Goal: Task Accomplishment & Management: Complete application form

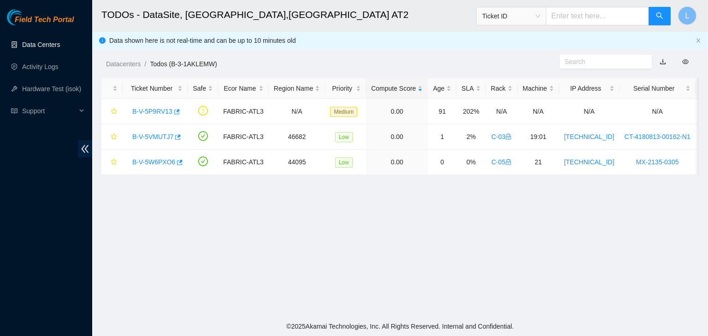
click at [49, 46] on link "Data Centers" at bounding box center [41, 44] width 38 height 7
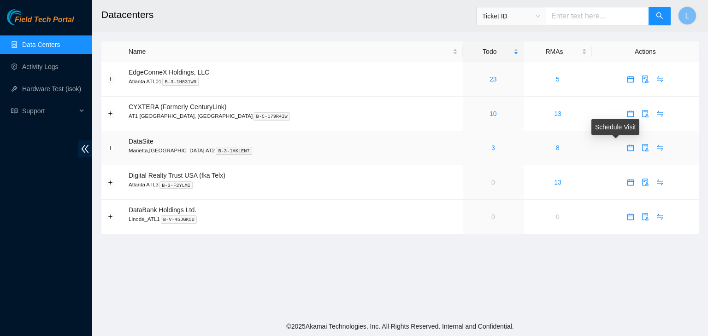
click at [627, 149] on icon "calendar" at bounding box center [630, 147] width 7 height 7
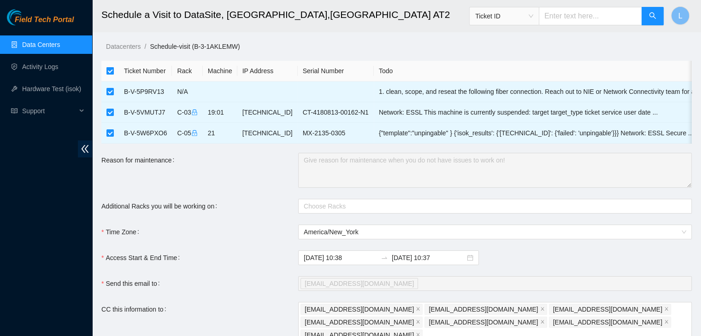
click at [107, 68] on input "checkbox" at bounding box center [109, 70] width 7 height 7
checkbox input "false"
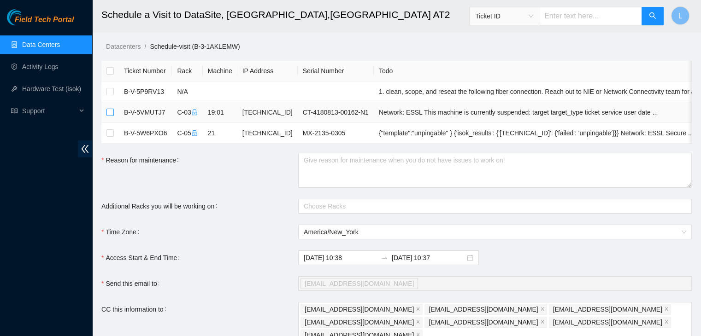
click at [111, 112] on input "checkbox" at bounding box center [109, 112] width 7 height 7
checkbox input "true"
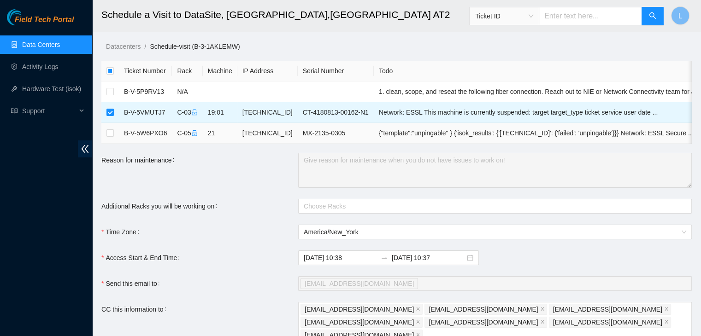
click at [109, 139] on td at bounding box center [110, 133] width 18 height 21
click at [109, 136] on input "checkbox" at bounding box center [109, 133] width 7 height 7
checkbox input "true"
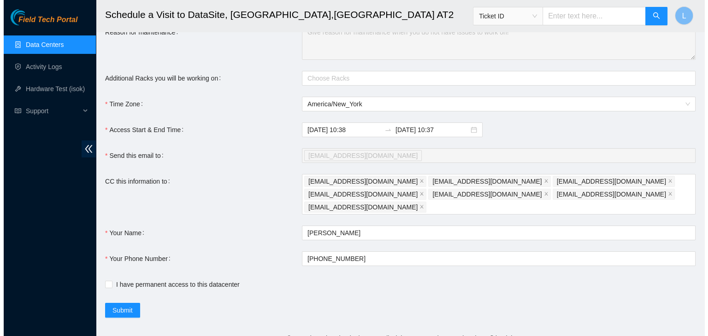
scroll to position [134, 0]
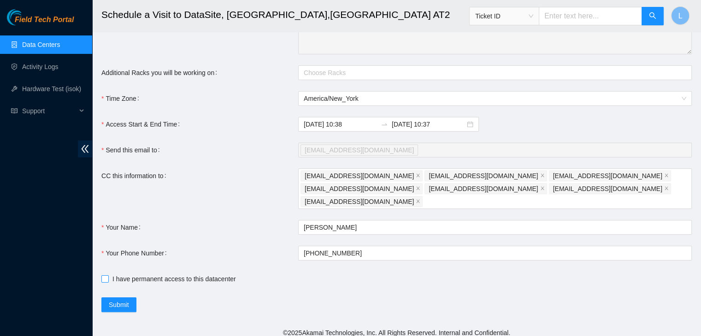
click at [104, 276] on input "I have permanent access to this datacenter" at bounding box center [104, 279] width 6 height 6
checkbox input "true"
click at [118, 301] on span "Submit" at bounding box center [119, 305] width 20 height 10
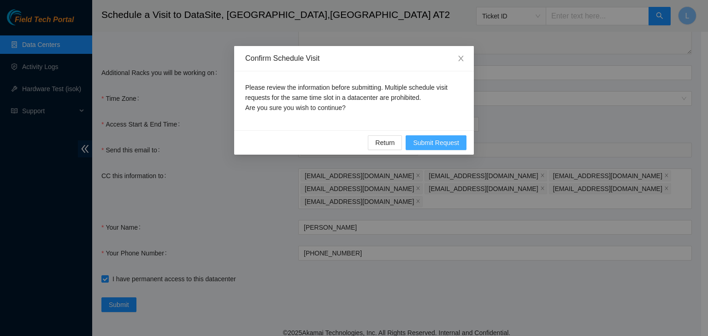
click at [433, 144] on span "Submit Request" at bounding box center [436, 143] width 46 height 10
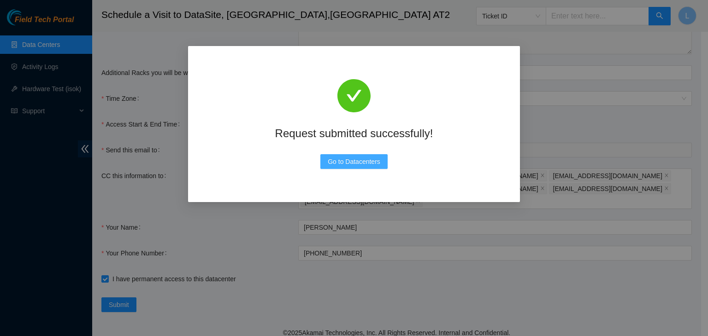
click at [371, 162] on span "Go to Datacenters" at bounding box center [354, 162] width 53 height 10
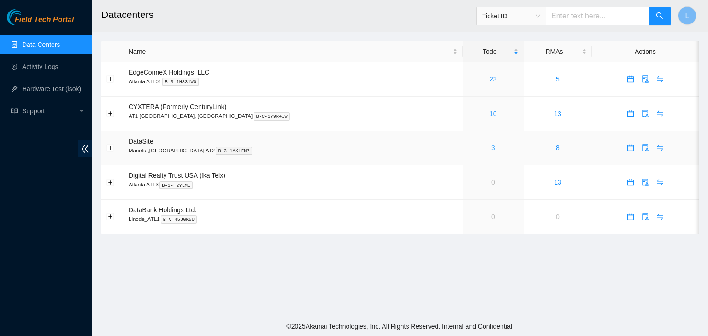
click at [491, 149] on link "3" at bounding box center [493, 147] width 4 height 7
